Goal: Task Accomplishment & Management: Complete application form

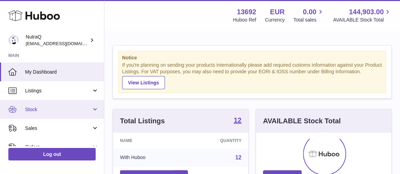
scroll to position [108, 135]
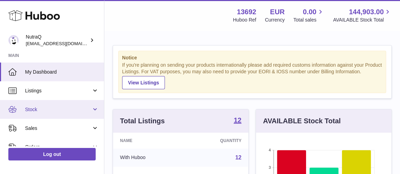
click at [47, 109] on span "Stock" at bounding box center [58, 109] width 66 height 7
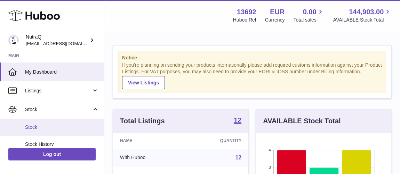
click at [49, 126] on span "Stock" at bounding box center [62, 127] width 74 height 7
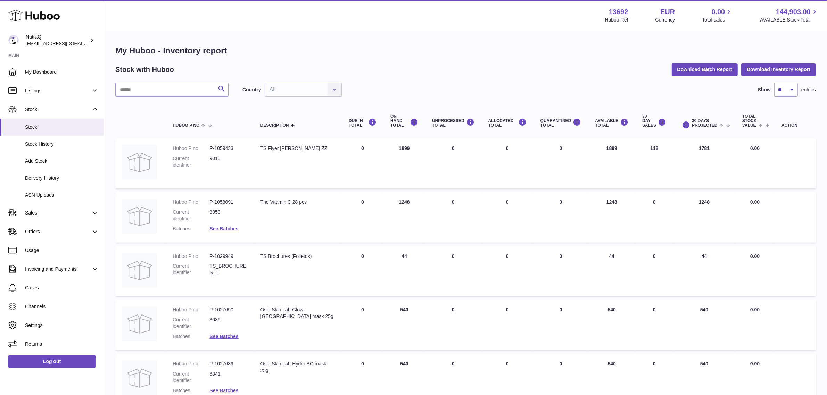
drag, startPoint x: 367, startPoint y: 147, endPoint x: 358, endPoint y: 147, distance: 9.4
click at [358, 147] on td "DUE IN Total 0" at bounding box center [363, 163] width 42 height 50
click at [376, 134] on th "DUE IN TOTAL" at bounding box center [363, 121] width 42 height 28
click at [399, 146] on td "ON HAND Total 1899" at bounding box center [405, 163] width 42 height 50
drag, startPoint x: 629, startPoint y: 148, endPoint x: 604, endPoint y: 148, distance: 25.4
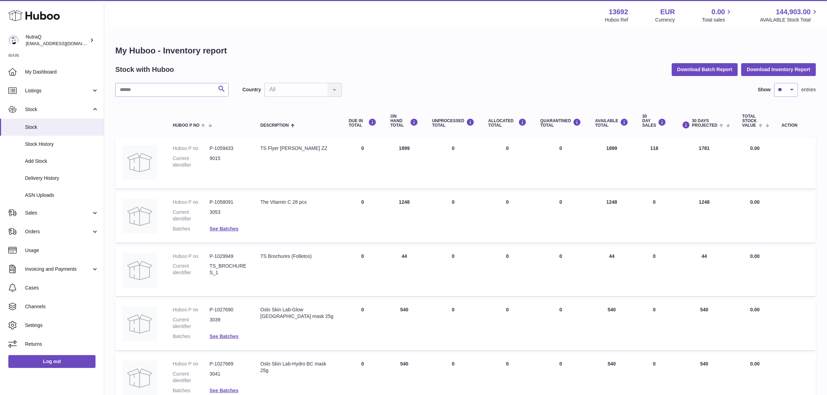
click at [399, 148] on td "AVAILABLE Total 1899" at bounding box center [611, 163] width 47 height 50
click at [399, 159] on td "AVAILABLE Total 1899" at bounding box center [611, 163] width 47 height 50
click at [399, 155] on td "AVAILABLE Total 1899" at bounding box center [611, 163] width 47 height 50
drag, startPoint x: 509, startPoint y: 150, endPoint x: 503, endPoint y: 150, distance: 5.9
click at [399, 150] on td "ALLOCATED Total 0" at bounding box center [508, 163] width 52 height 50
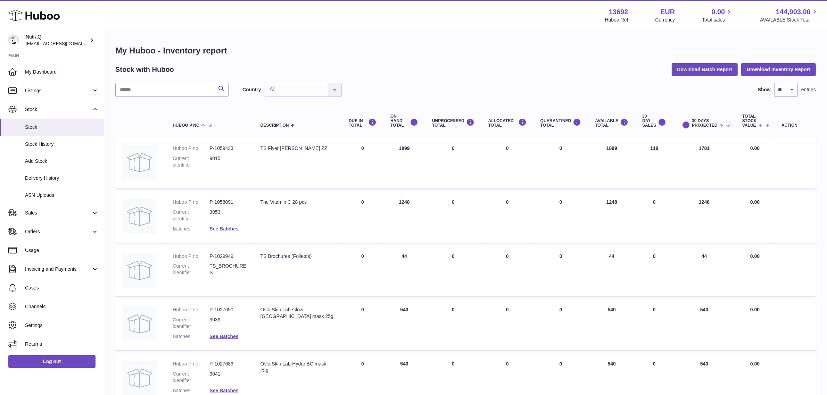
drag, startPoint x: 567, startPoint y: 149, endPoint x: 552, endPoint y: 148, distance: 15.3
click at [399, 148] on td "QUARANTINED Total 0" at bounding box center [561, 163] width 55 height 50
drag, startPoint x: 665, startPoint y: 150, endPoint x: 644, endPoint y: 150, distance: 21.5
click at [399, 150] on td "30 DAY SALES 118" at bounding box center [655, 163] width 38 height 50
click at [74, 174] on link "Delivery History" at bounding box center [52, 178] width 104 height 17
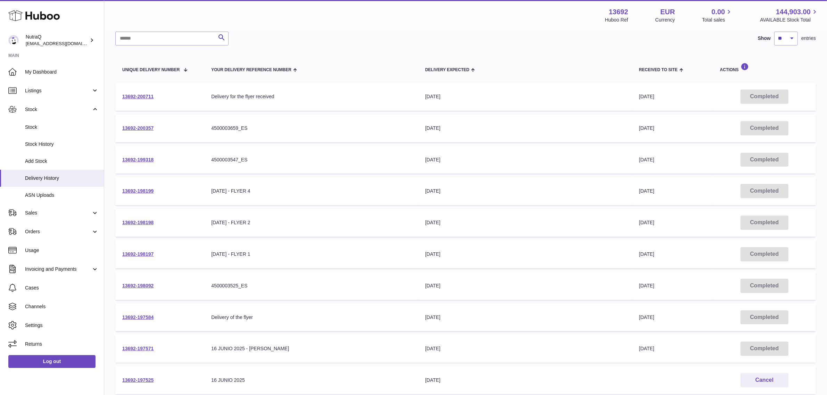
scroll to position [43, 0]
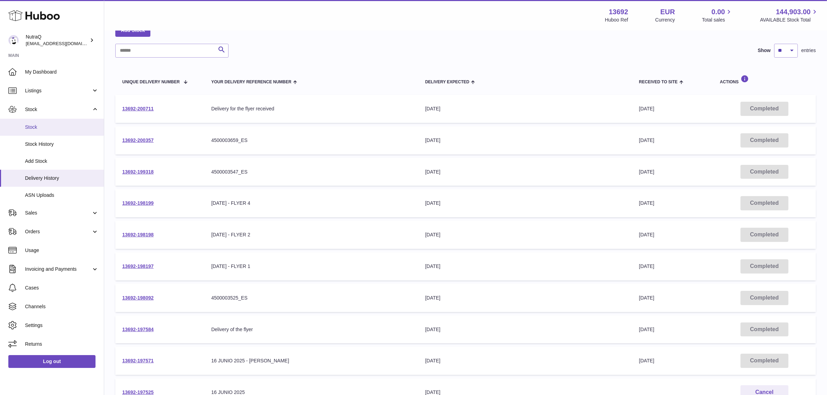
click at [67, 131] on link "Stock" at bounding box center [52, 127] width 104 height 17
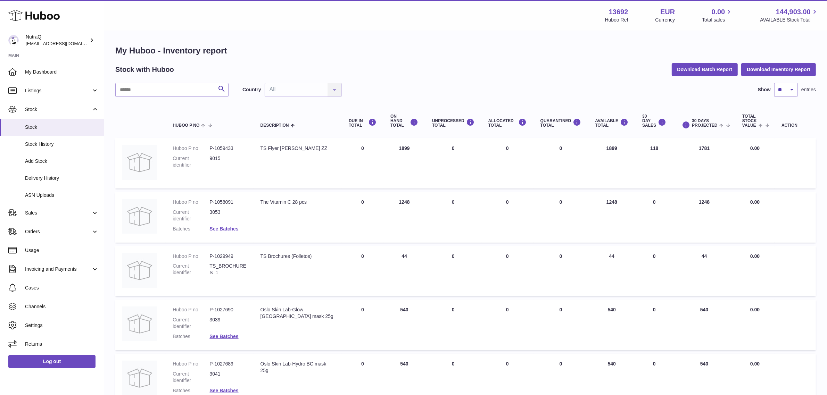
drag, startPoint x: 463, startPoint y: 151, endPoint x: 451, endPoint y: 150, distance: 12.2
click at [451, 150] on td "UNPROCESSED Total 0" at bounding box center [453, 163] width 56 height 50
drag, startPoint x: 428, startPoint y: 155, endPoint x: 433, endPoint y: 147, distance: 9.5
click at [428, 155] on td "UNPROCESSED Total 0" at bounding box center [453, 163] width 56 height 50
drag, startPoint x: 700, startPoint y: 148, endPoint x: 694, endPoint y: 149, distance: 6.3
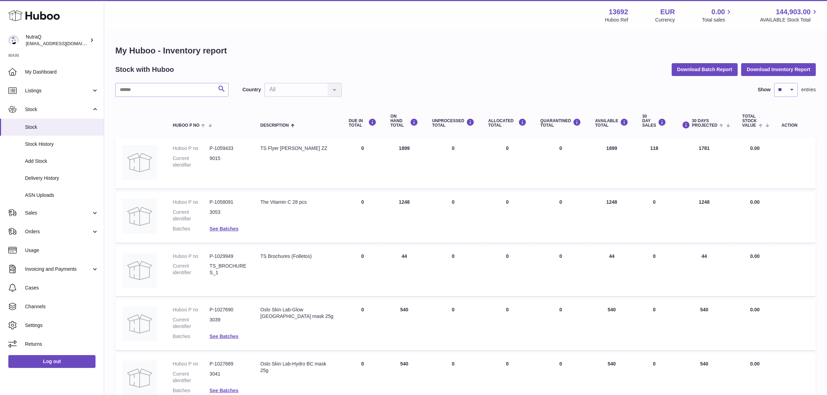
click at [694, 149] on td "30 DAYS PROJECTED 1781" at bounding box center [704, 163] width 62 height 50
click at [690, 155] on td "30 DAYS PROJECTED 1781" at bounding box center [704, 163] width 62 height 50
drag, startPoint x: 761, startPoint y: 155, endPoint x: 739, endPoint y: 152, distance: 22.5
click at [739, 152] on td "Total stock value 0.00" at bounding box center [755, 163] width 39 height 50
click at [750, 166] on td "Total stock value 0.00" at bounding box center [755, 163] width 39 height 50
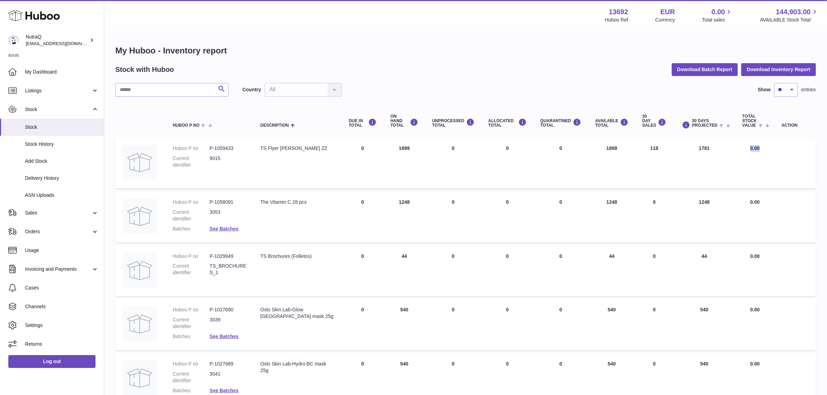
drag, startPoint x: 763, startPoint y: 148, endPoint x: 734, endPoint y: 147, distance: 29.2
click at [736, 147] on td "Total stock value 0.00" at bounding box center [755, 163] width 39 height 50
click at [767, 159] on td "Total stock value 0.00" at bounding box center [755, 163] width 39 height 50
click at [68, 213] on span "Sales" at bounding box center [58, 213] width 66 height 7
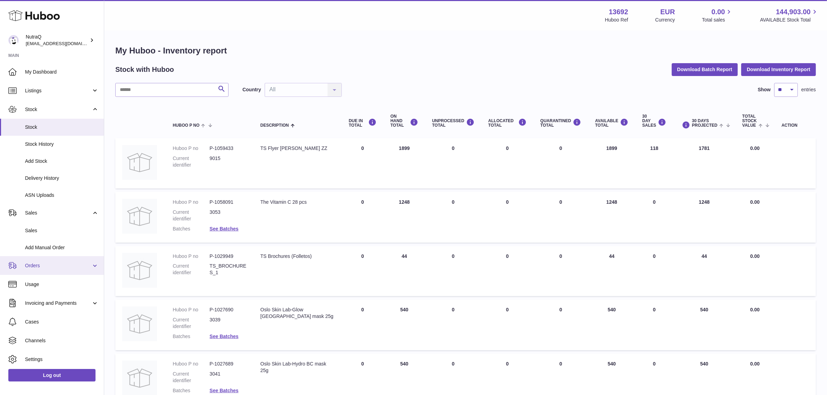
click at [43, 268] on span "Orders" at bounding box center [58, 266] width 66 height 7
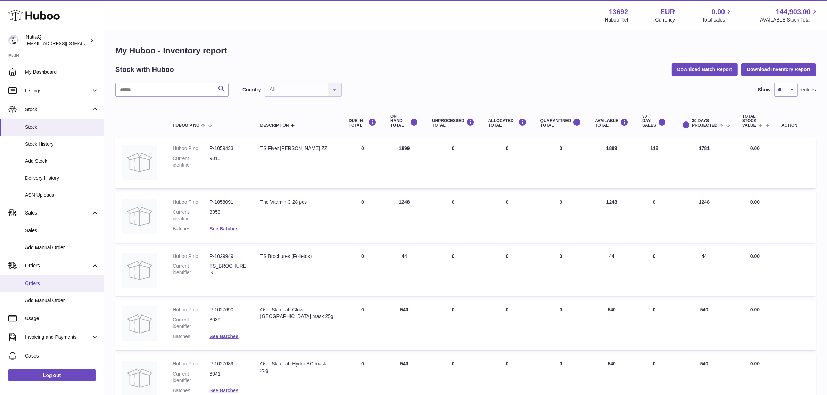
click at [51, 280] on span "Orders" at bounding box center [62, 283] width 74 height 7
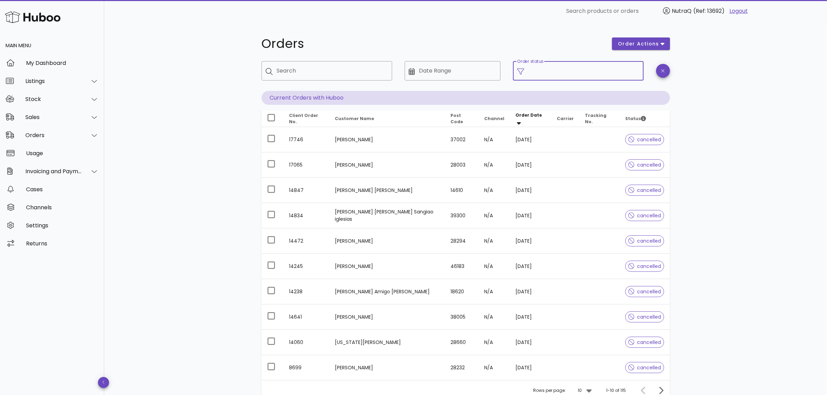
click at [586, 72] on input "Order status" at bounding box center [584, 70] width 111 height 11
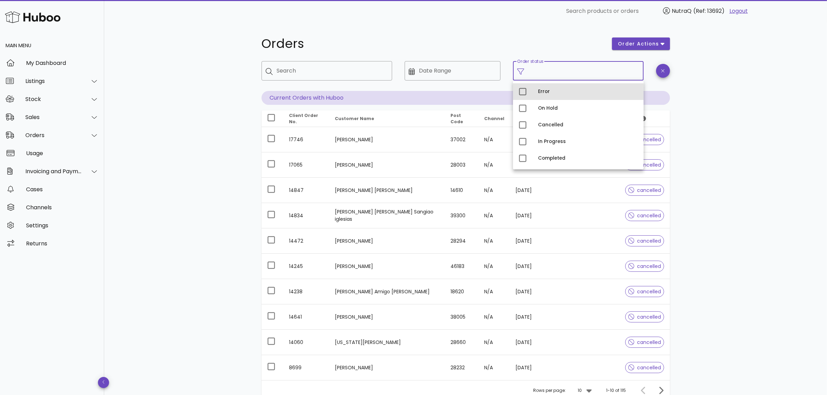
click at [563, 88] on div "Error" at bounding box center [588, 91] width 100 height 11
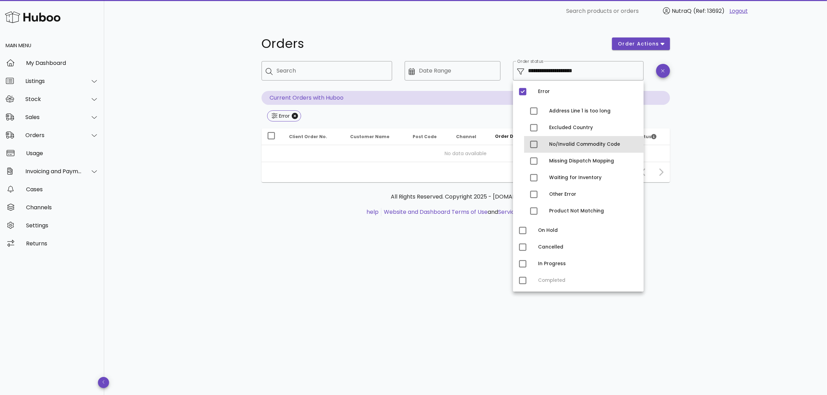
click at [573, 143] on div "No/Invalid Commodity Code" at bounding box center [593, 145] width 89 height 6
click at [770, 223] on div "**********" at bounding box center [465, 208] width 723 height 373
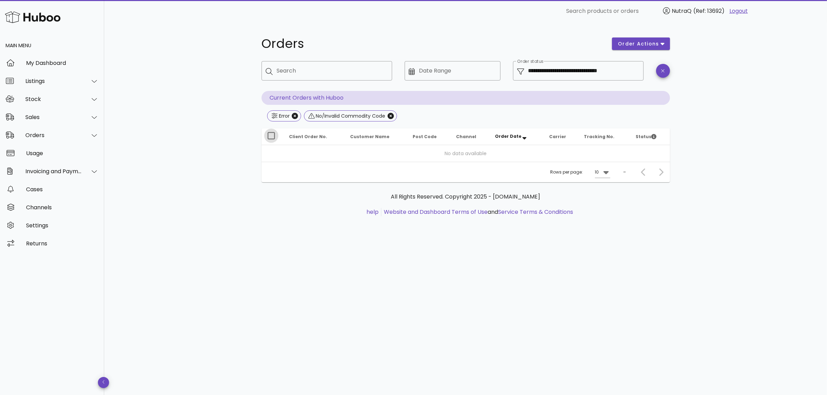
click at [273, 136] on div at bounding box center [272, 136] width 12 height 12
click at [640, 40] on span "order actions" at bounding box center [639, 43] width 42 height 7
click at [724, 109] on div "**********" at bounding box center [465, 208] width 723 height 373
click at [393, 114] on icon "Close" at bounding box center [391, 116] width 6 height 6
type input "**********"
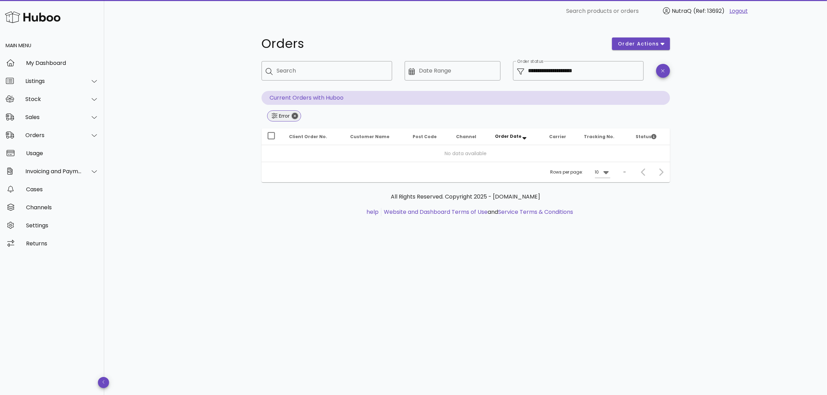
click at [296, 117] on icon "Close" at bounding box center [295, 116] width 6 height 6
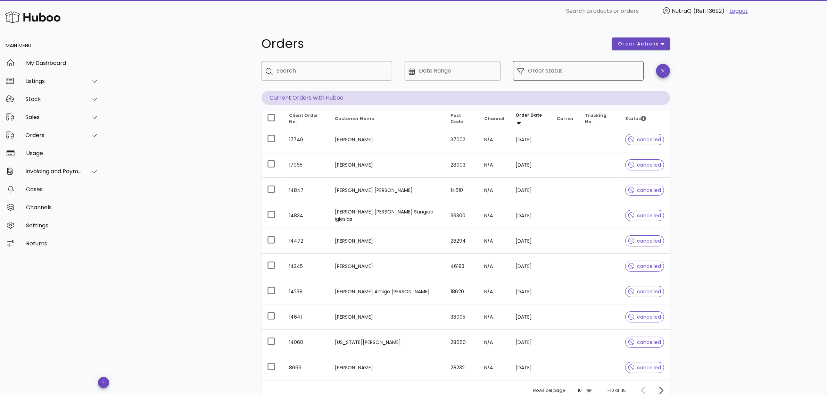
click at [582, 74] on input "Order status" at bounding box center [584, 70] width 111 height 11
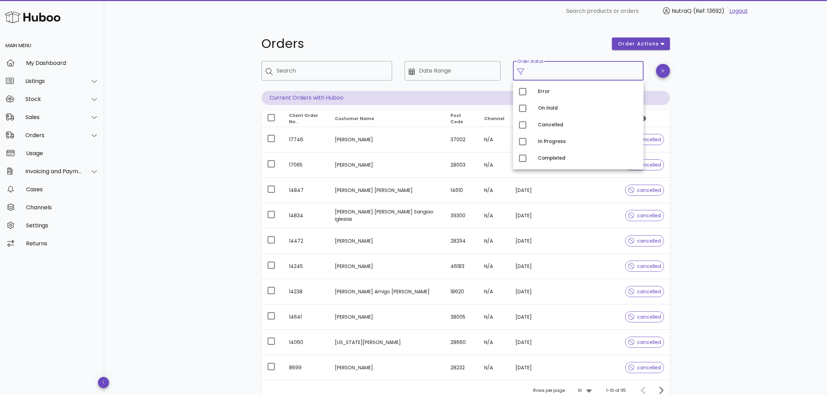
click at [758, 183] on div "Orders order actions ​ Search ​ Date Range ​ Order status Current Orders with H…" at bounding box center [465, 239] width 723 height 435
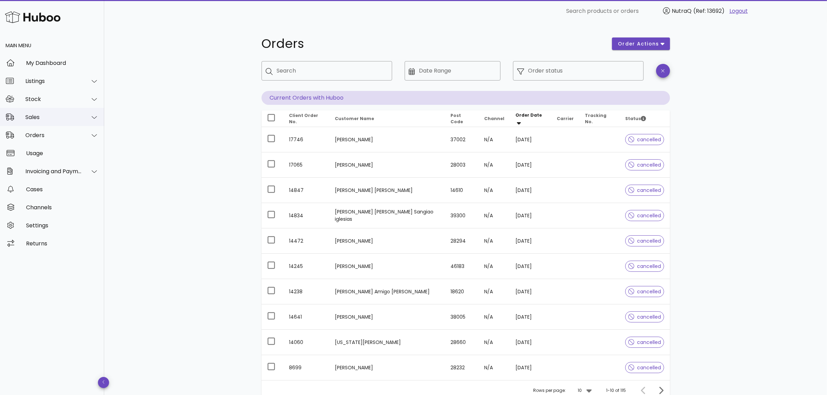
click at [46, 117] on div "Sales" at bounding box center [53, 117] width 57 height 7
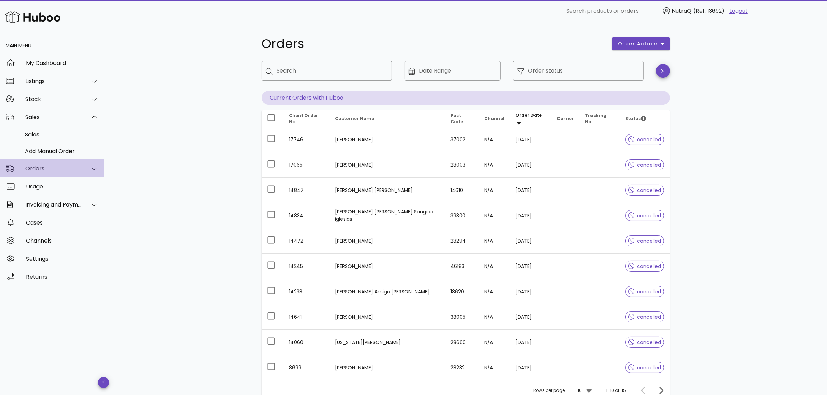
click at [62, 163] on div "Orders" at bounding box center [52, 169] width 104 height 18
click at [50, 172] on div "Add Manual Order" at bounding box center [62, 169] width 74 height 7
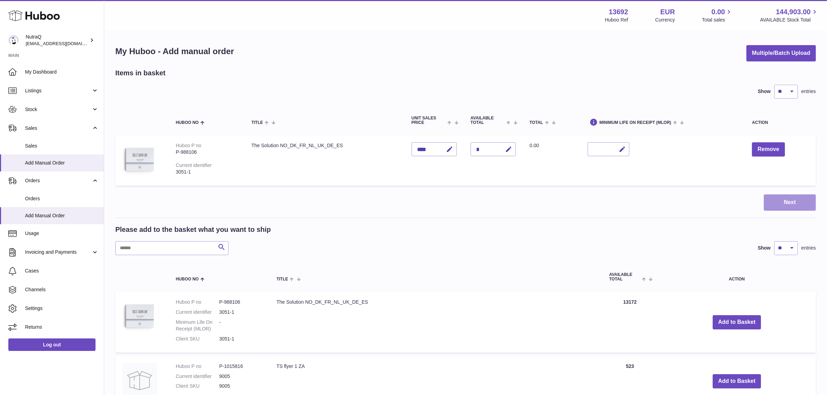
click at [774, 207] on button "Next" at bounding box center [790, 203] width 52 height 16
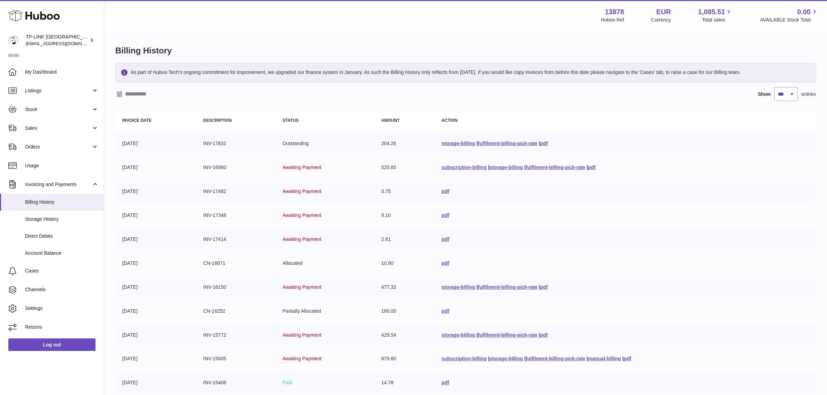
select select "***"
